Goal: Task Accomplishment & Management: Use online tool/utility

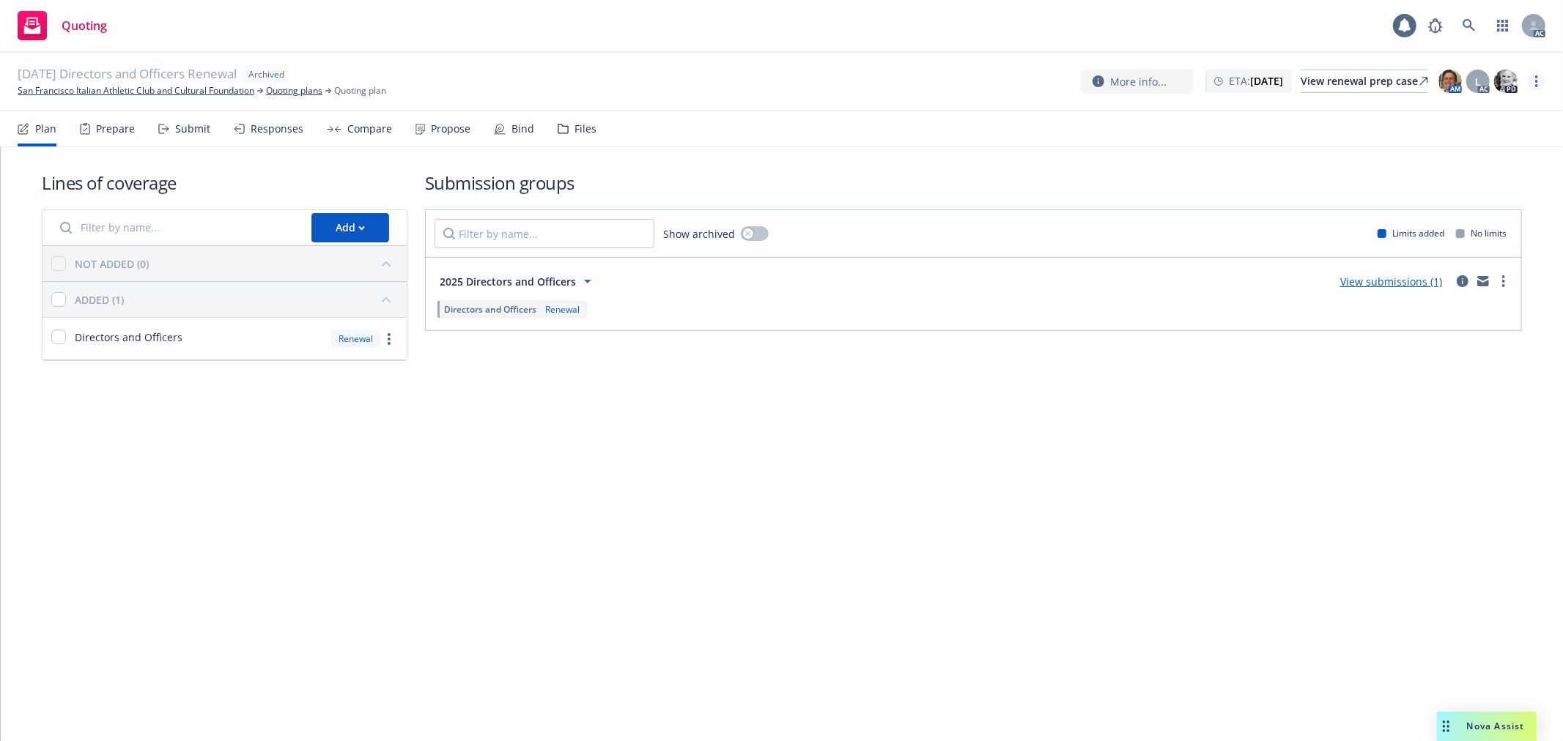
click at [1533, 85] on link "more" at bounding box center [1537, 82] width 18 height 18
drag, startPoint x: 1476, startPoint y: 117, endPoint x: 1451, endPoint y: 114, distance: 25.8
click at [1476, 117] on link "Copy logging email" at bounding box center [1464, 111] width 163 height 29
